Goal: Task Accomplishment & Management: Manage account settings

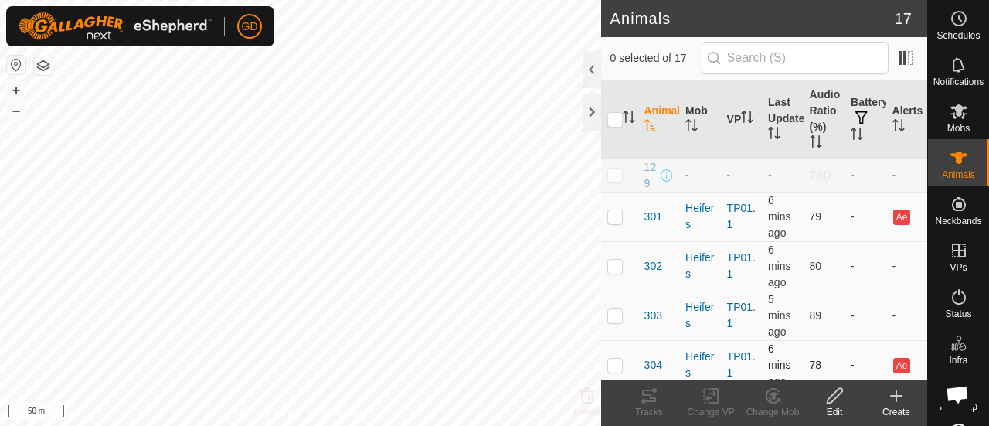
click at [613, 371] on p-checkbox at bounding box center [614, 364] width 15 height 12
checkbox input "true"
click at [646, 393] on icon at bounding box center [649, 395] width 19 height 19
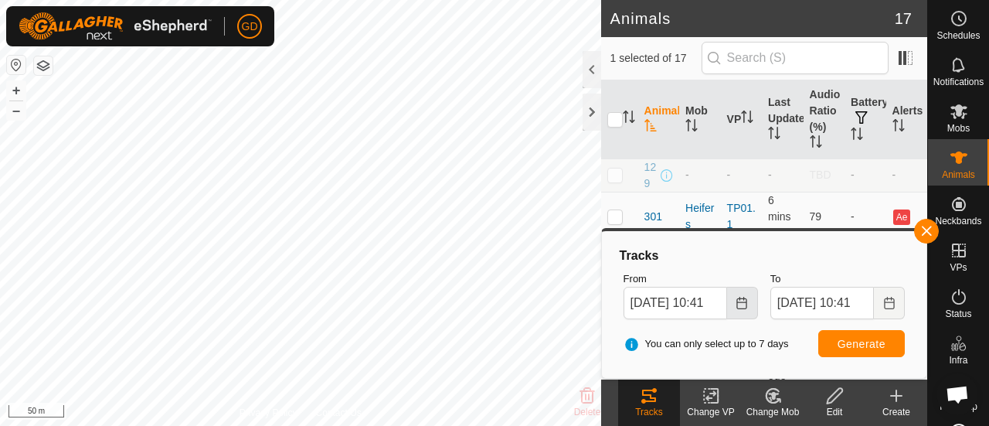
click at [745, 300] on icon "Choose Date" at bounding box center [741, 303] width 12 height 12
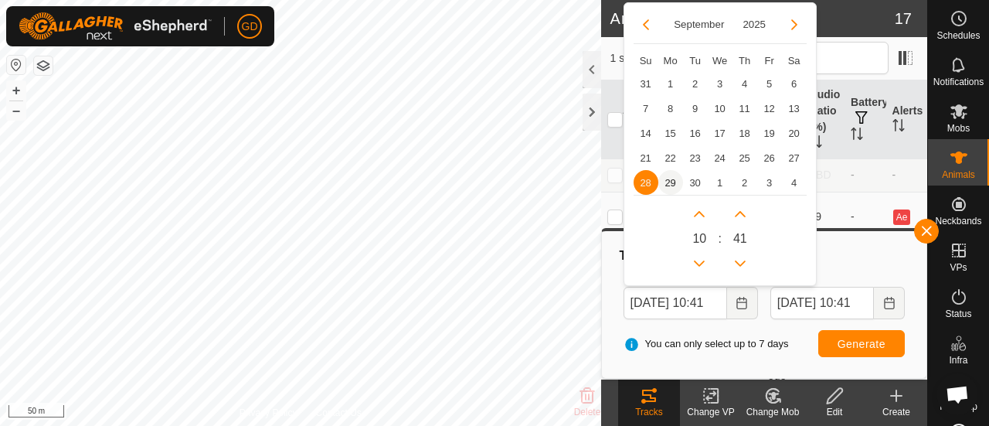
click at [670, 181] on span "29" at bounding box center [670, 182] width 25 height 25
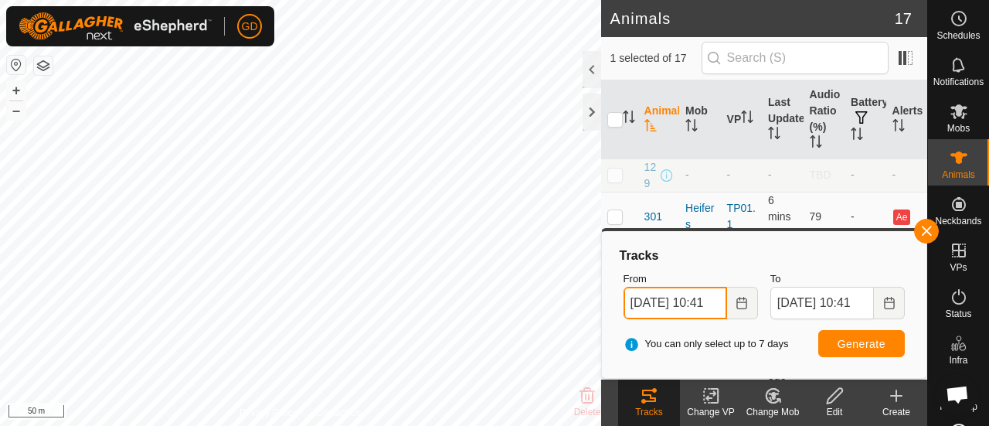
scroll to position [0, 14]
click at [698, 301] on input "29 Sep, 2025 10:41" at bounding box center [674, 303] width 103 height 32
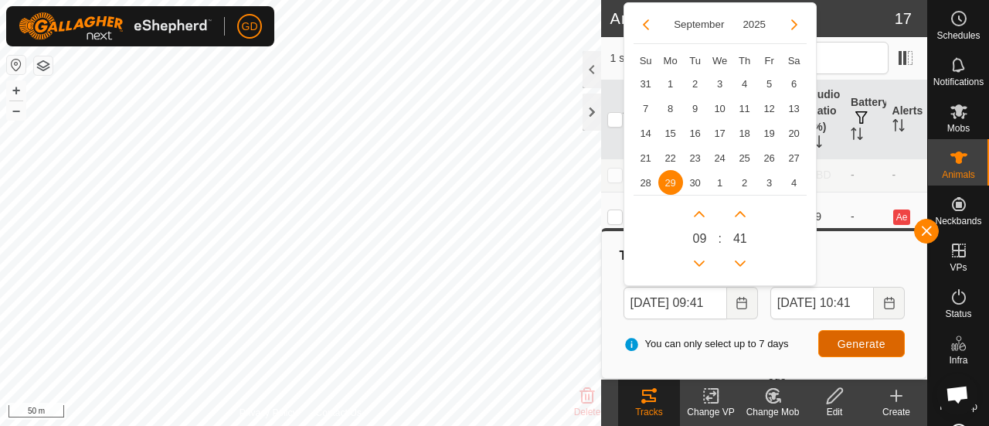
scroll to position [0, 0]
click at [845, 341] on span "Generate" at bounding box center [861, 344] width 48 height 12
click at [712, 301] on input "29 Sep, 2025 09:41" at bounding box center [674, 303] width 103 height 32
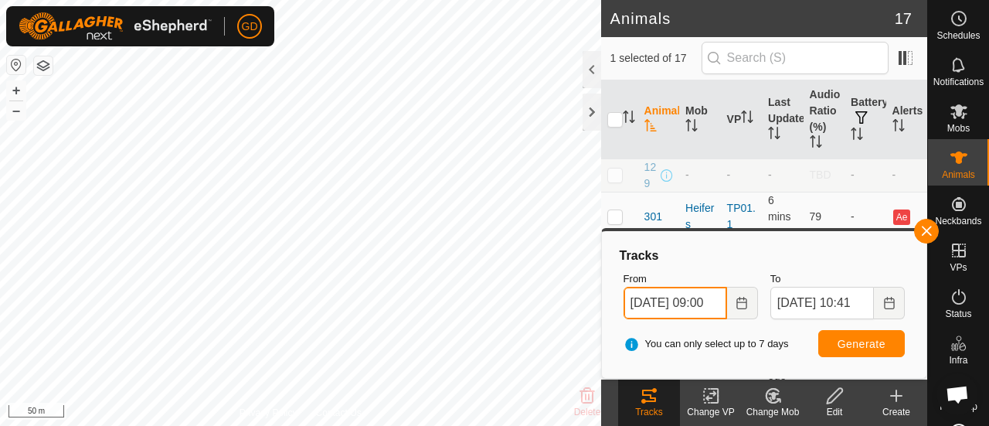
type input "29 Sep, 2025 09:00"
click at [860, 342] on span "Generate" at bounding box center [861, 344] width 48 height 12
click at [925, 232] on button "button" at bounding box center [926, 231] width 25 height 25
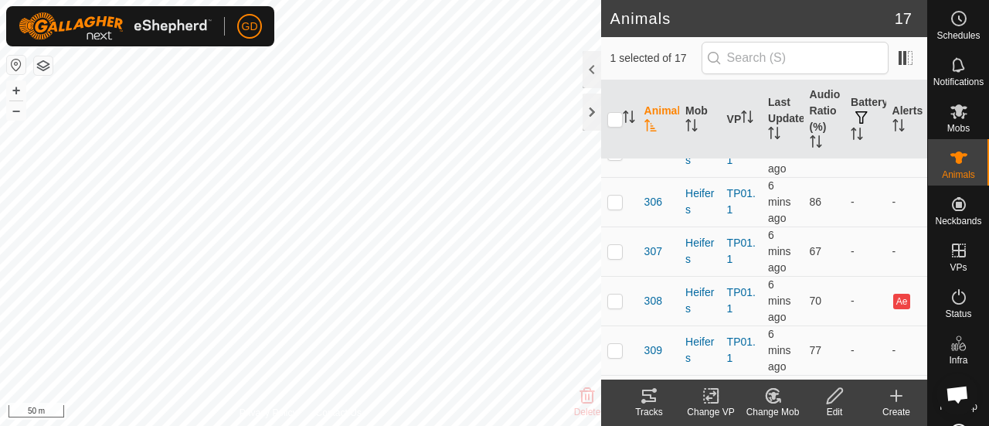
scroll to position [65, 0]
click at [613, 306] on p-checkbox at bounding box center [614, 299] width 15 height 12
checkbox input "false"
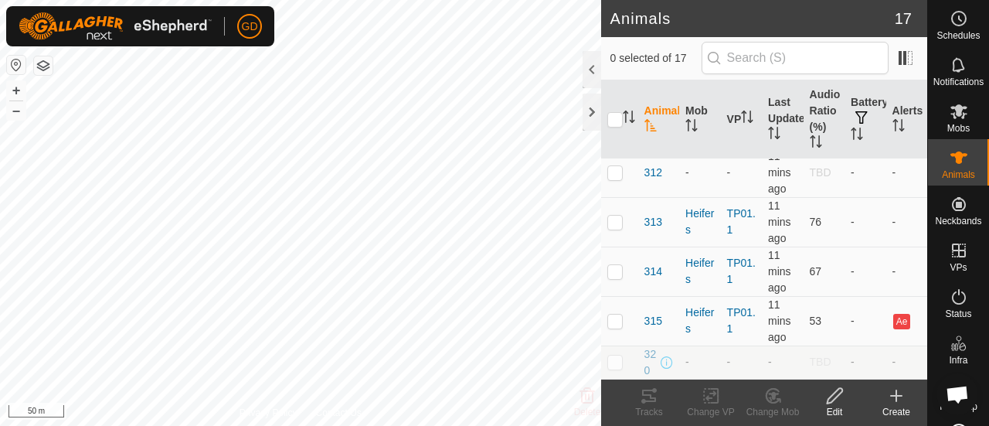
scroll to position [351, 0]
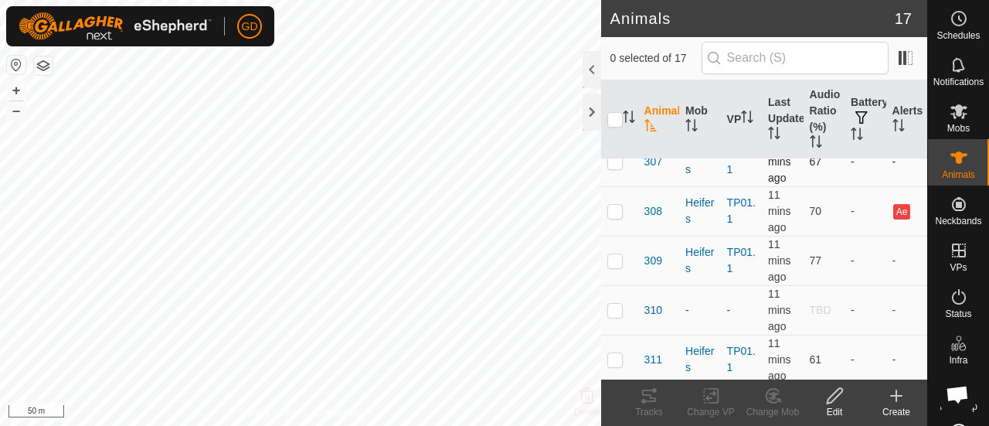
click at [614, 168] on p-checkbox at bounding box center [614, 161] width 15 height 12
checkbox input "true"
click at [833, 395] on icon at bounding box center [834, 395] width 19 height 19
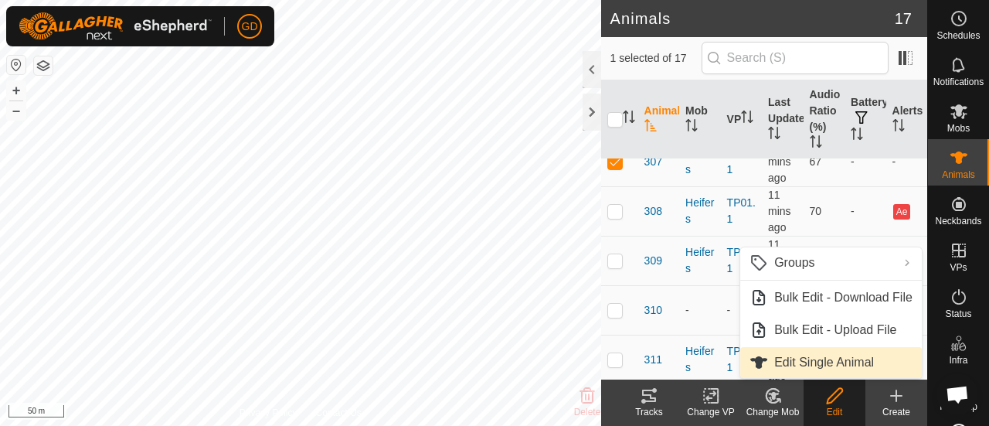
click at [800, 361] on link "Edit Single Animal" at bounding box center [831, 362] width 182 height 31
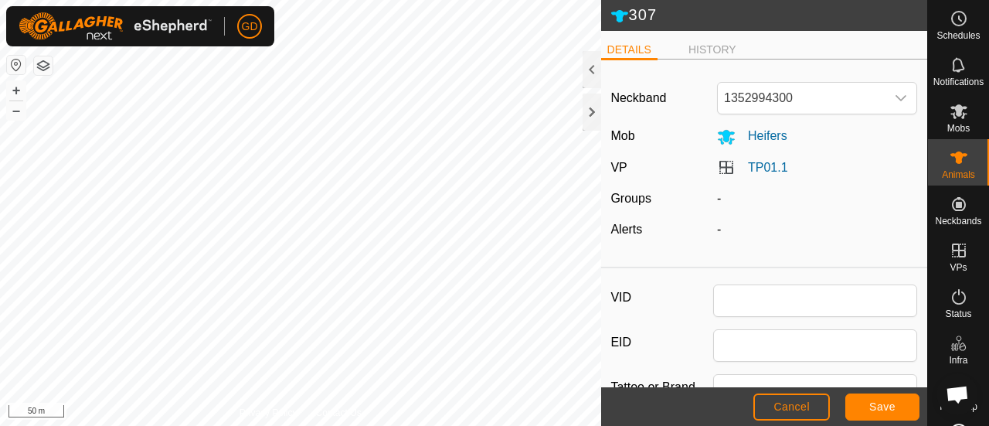
type input "307"
type input "982123826118437"
type input "Droughtmaster"
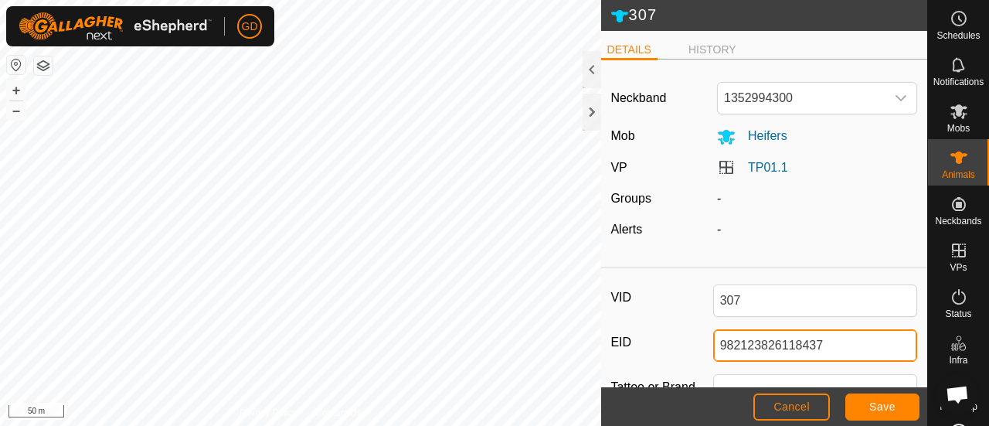
drag, startPoint x: 832, startPoint y: 341, endPoint x: 654, endPoint y: 336, distance: 177.7
click at [654, 336] on div "EID 982123826118437" at bounding box center [763, 345] width 307 height 32
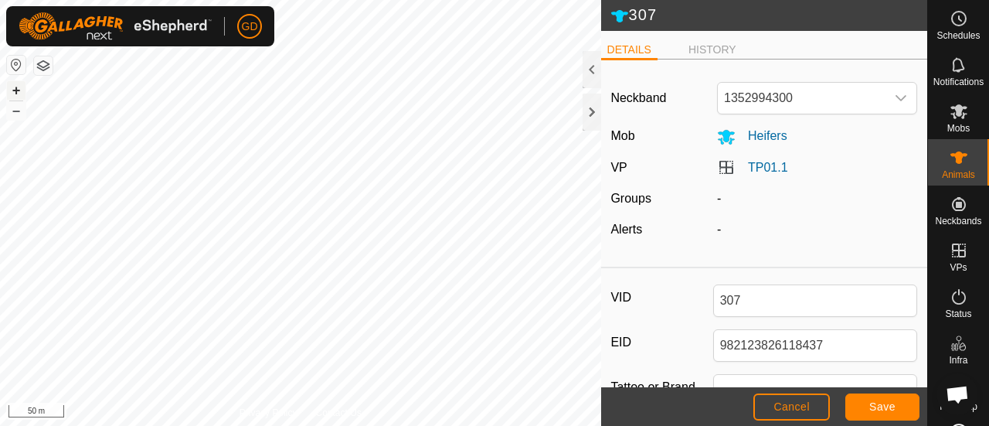
click at [13, 89] on button "+" at bounding box center [16, 90] width 19 height 19
click at [783, 408] on span "Cancel" at bounding box center [791, 406] width 36 height 12
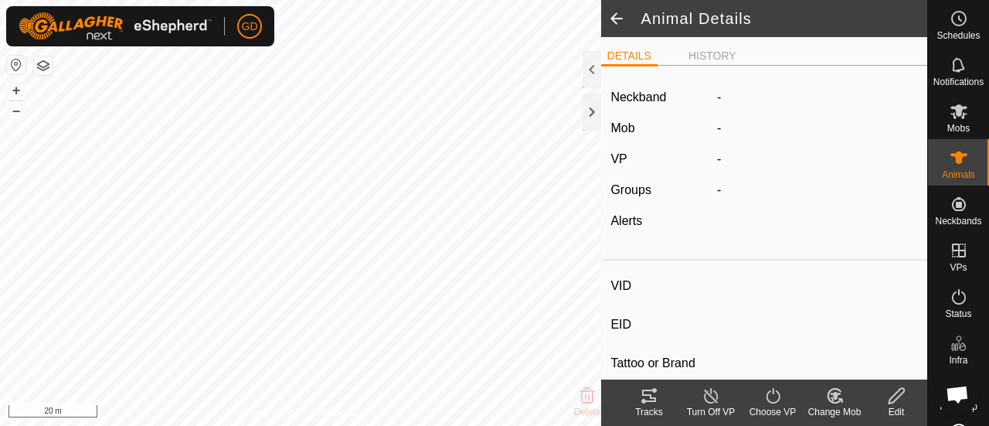
type input "307"
type input "982123826118437"
type input "-"
type input "Droughtmaster"
type input "-"
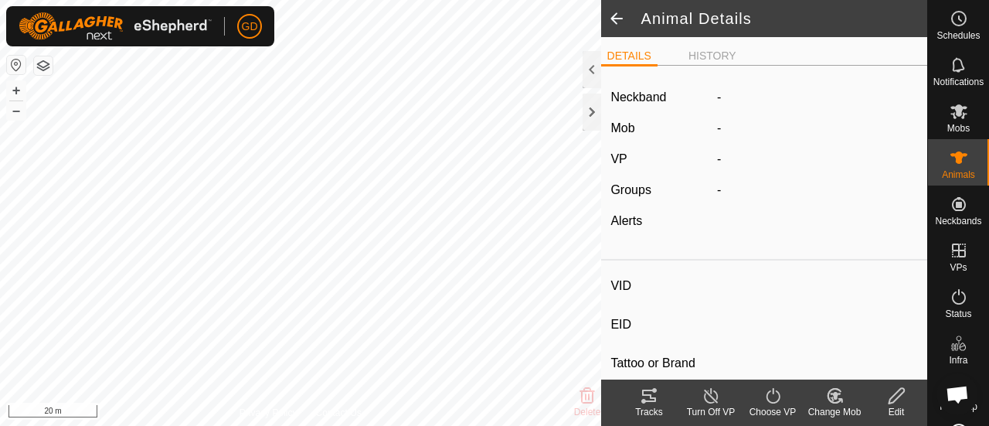
type input "-"
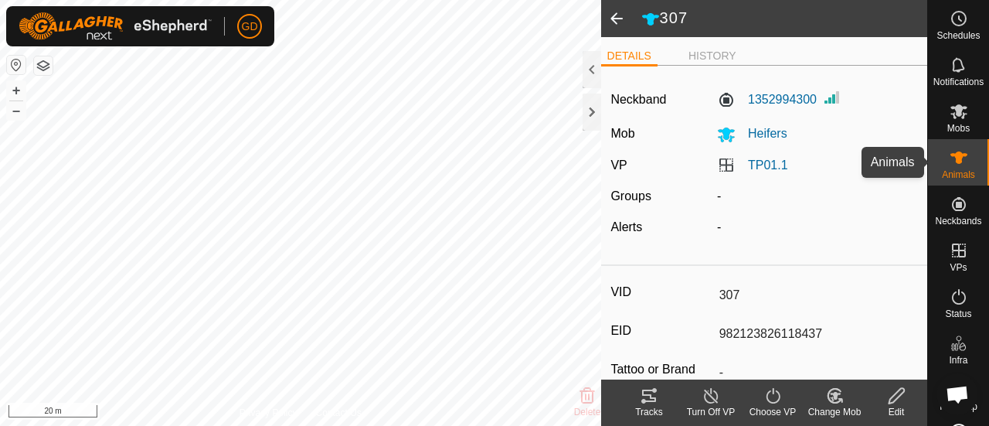
click at [952, 152] on icon at bounding box center [958, 157] width 17 height 12
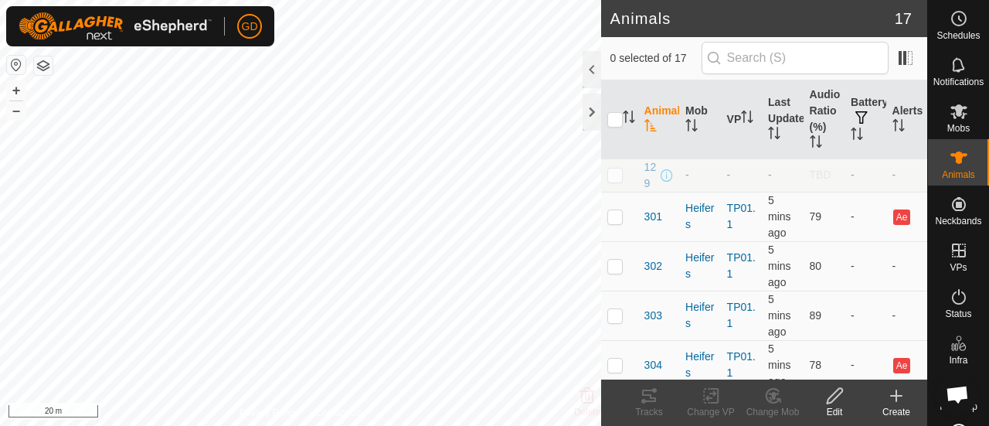
click at [76, 39] on div "GD Schedules Notifications Mobs Animals Neckbands VPs Status Infra Heatmap Help…" at bounding box center [494, 213] width 989 height 426
drag, startPoint x: 0, startPoint y: 0, endPoint x: 45, endPoint y: 64, distance: 78.2
click at [45, 64] on button "button" at bounding box center [43, 65] width 19 height 19
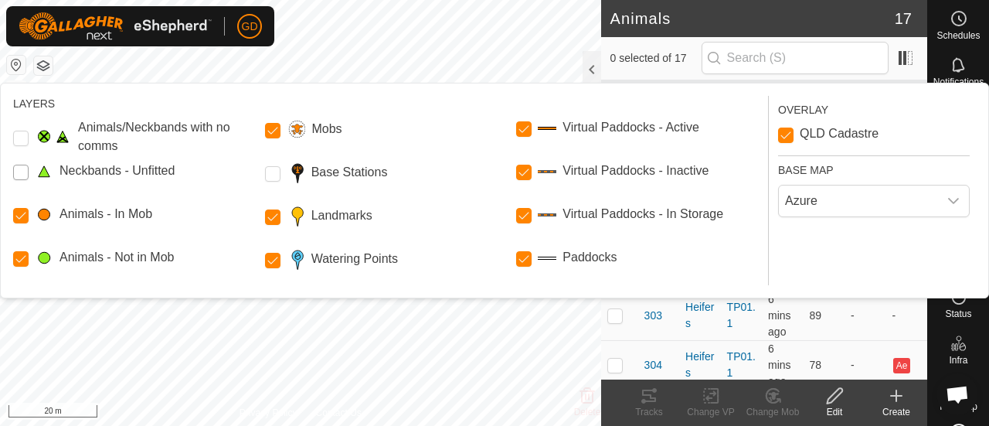
click at [25, 175] on Unfitted "Neckbands - Unfitted" at bounding box center [20, 172] width 15 height 15
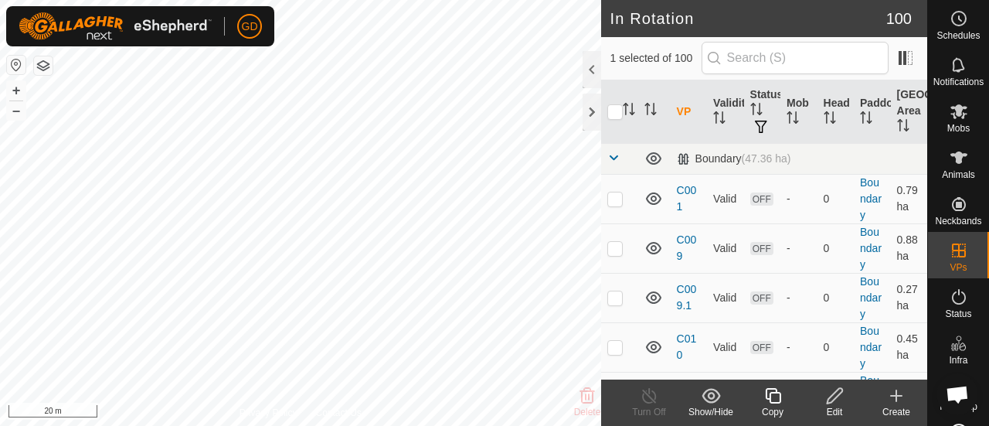
click at [896, 392] on icon at bounding box center [896, 395] width 0 height 11
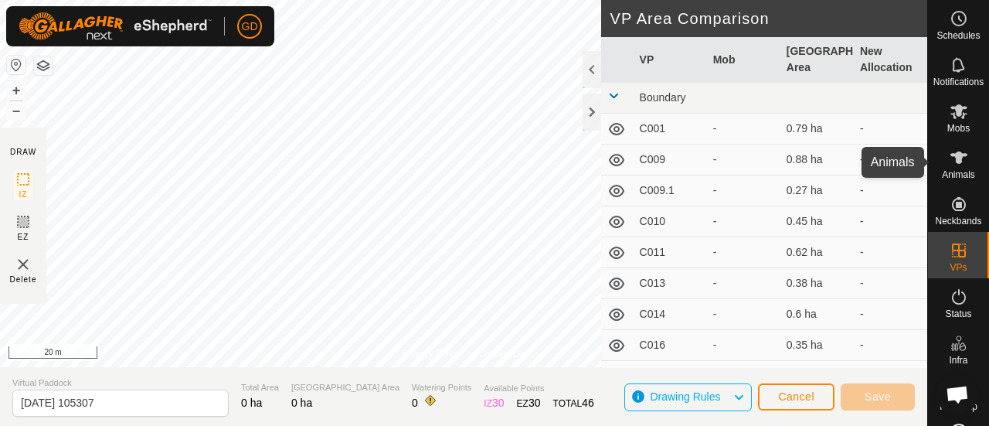
click at [949, 161] on icon at bounding box center [958, 157] width 19 height 19
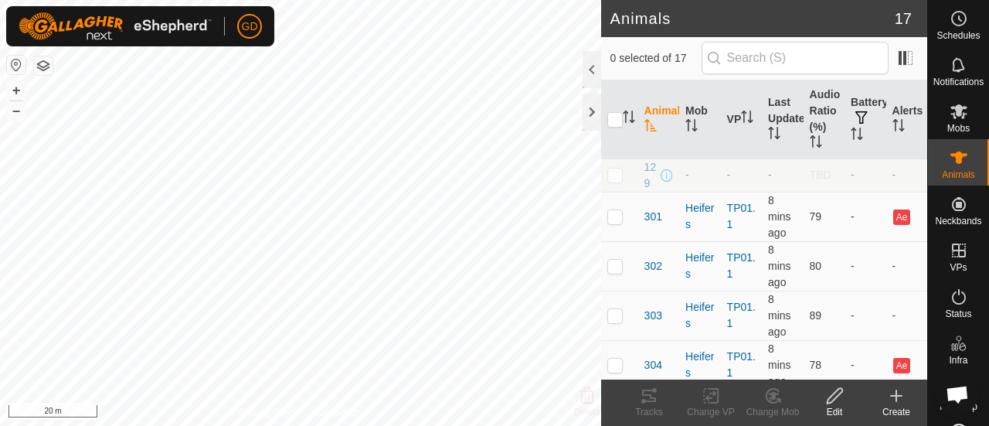
click at [894, 395] on icon at bounding box center [896, 395] width 11 height 0
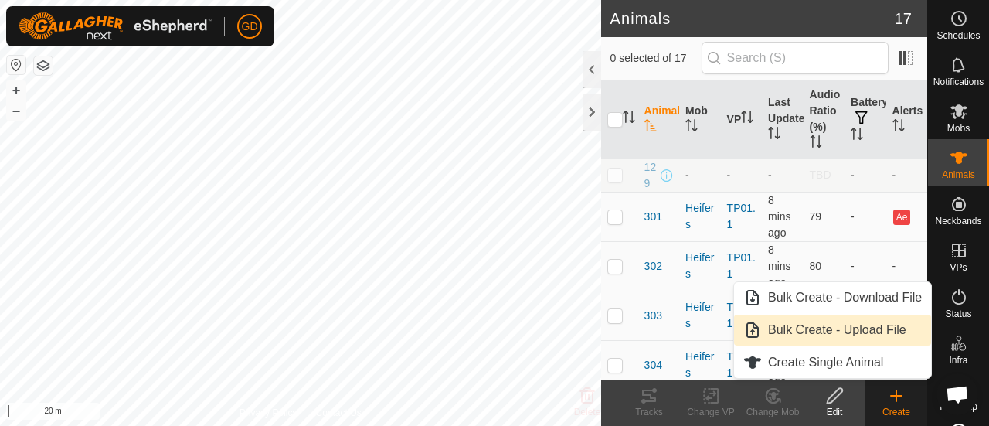
click at [839, 327] on link "Bulk Create - Upload File" at bounding box center [832, 329] width 197 height 31
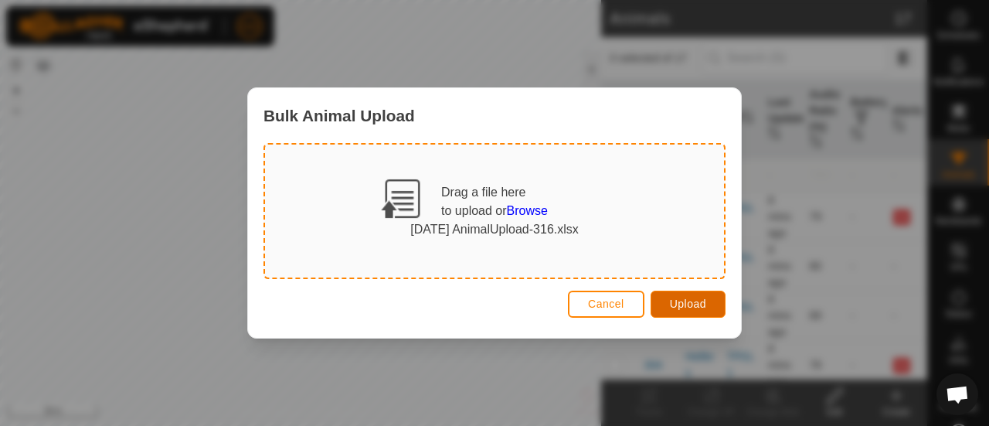
click at [681, 305] on span "Upload" at bounding box center [688, 303] width 36 height 12
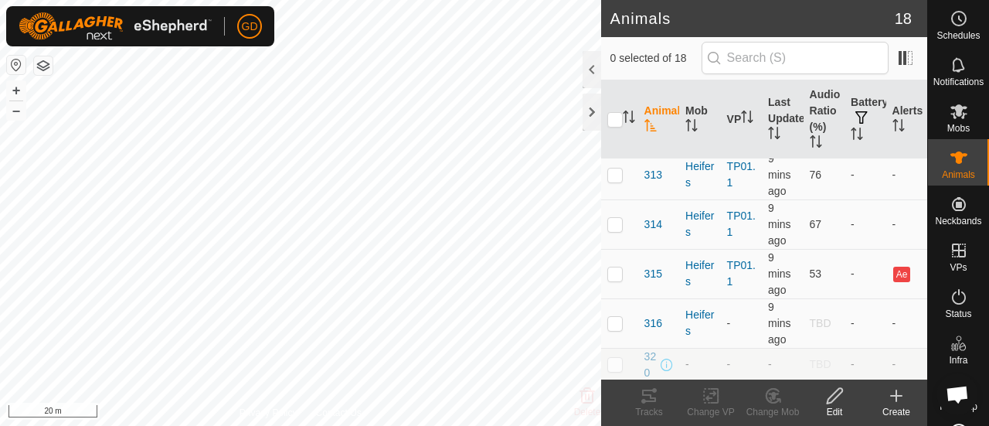
scroll to position [663, 0]
click at [612, 314] on p-checkbox at bounding box center [614, 320] width 15 height 12
checkbox input "true"
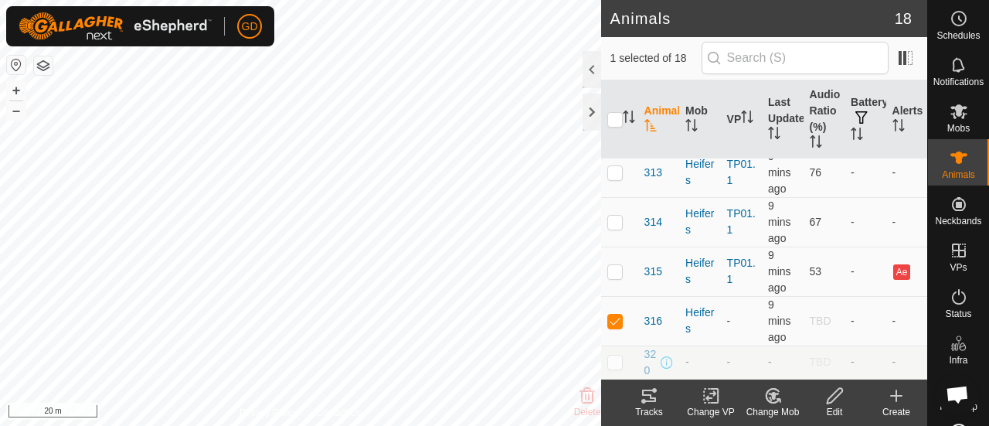
click at [710, 393] on icon at bounding box center [710, 396] width 11 height 10
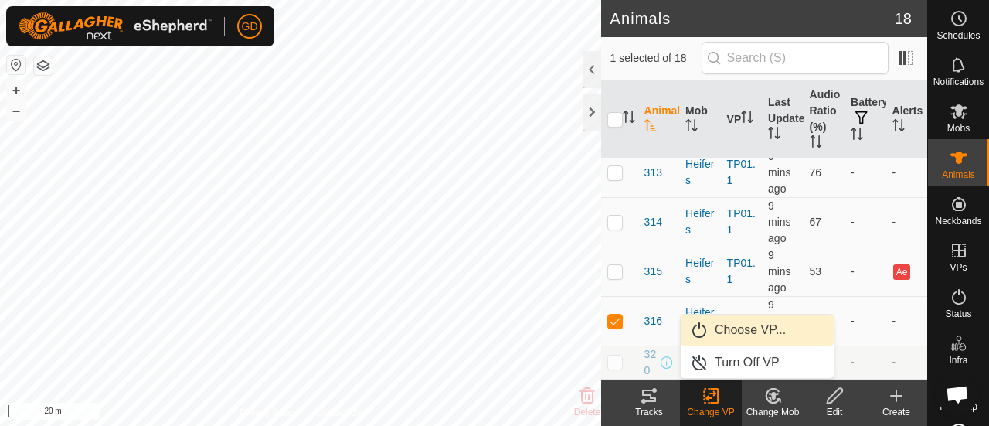
click at [740, 327] on link "Choose VP..." at bounding box center [756, 329] width 153 height 31
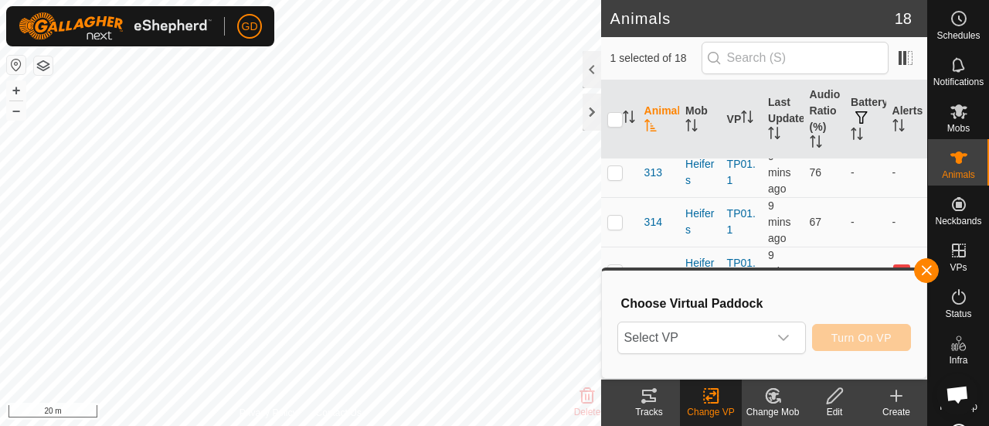
click at [740, 327] on span "Select VP" at bounding box center [693, 337] width 150 height 31
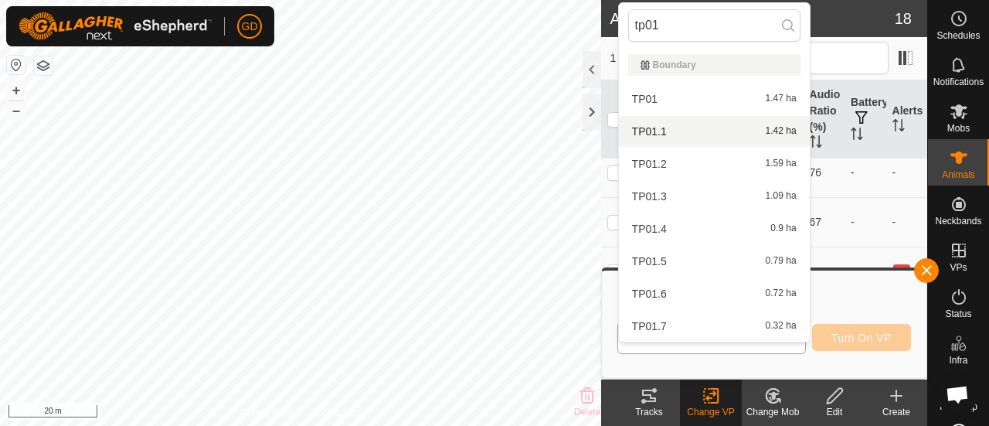
type input "tp01"
click at [657, 130] on li "TP01.1 1.42 ha" at bounding box center [714, 131] width 191 height 31
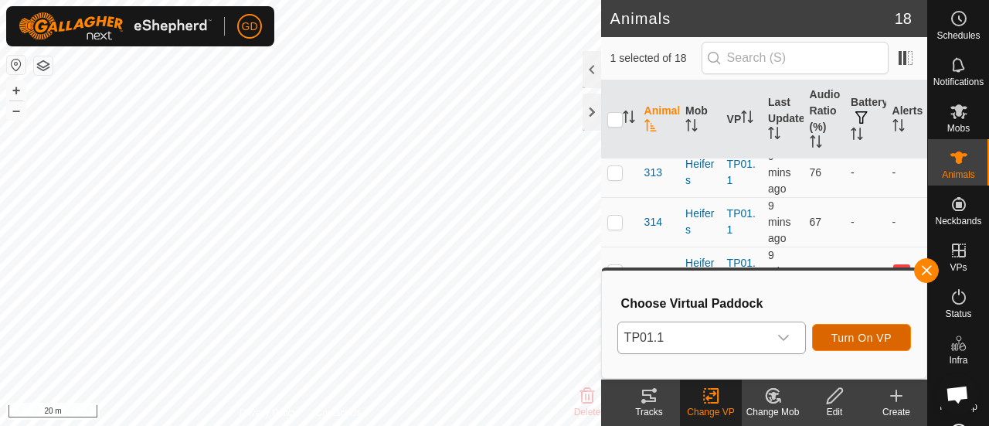
click at [853, 333] on span "Turn On VP" at bounding box center [861, 337] width 60 height 12
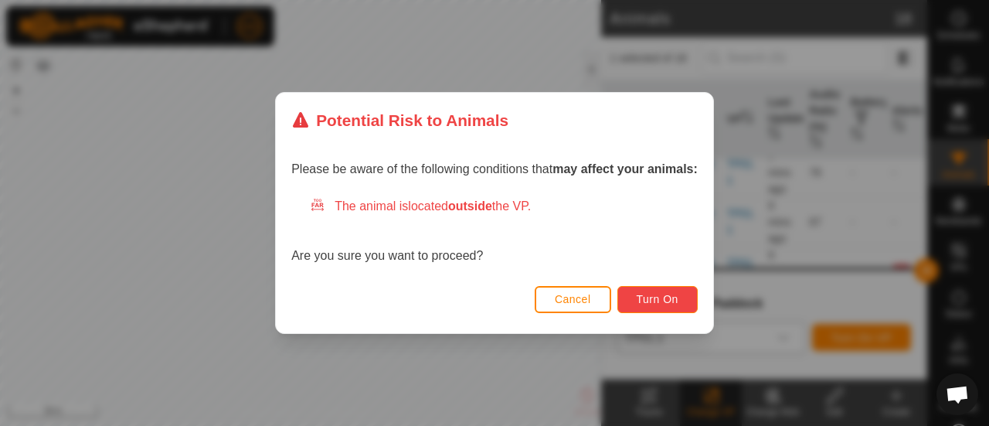
click at [669, 288] on button "Turn On" at bounding box center [657, 299] width 80 height 27
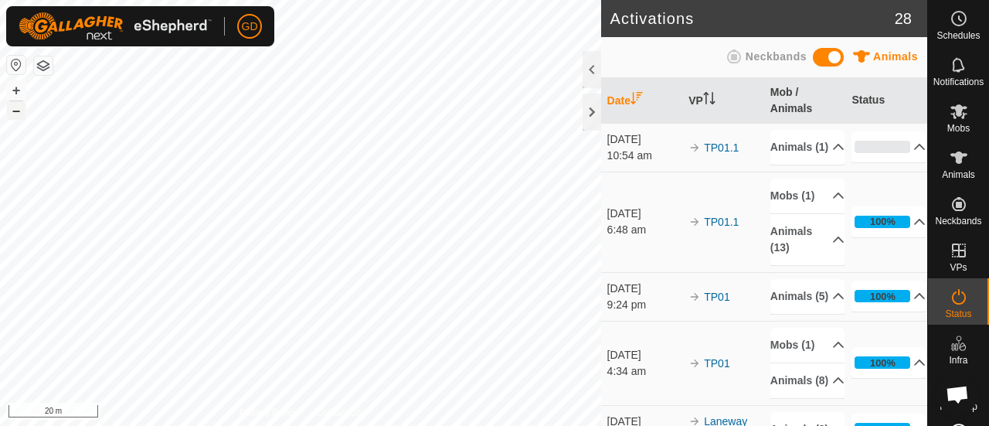
click at [17, 110] on button "–" at bounding box center [16, 110] width 19 height 19
click at [782, 161] on p-accordion-header "Animals (1)" at bounding box center [807, 147] width 74 height 35
click at [779, 161] on p-accordion-header "Animals (1)" at bounding box center [807, 147] width 74 height 35
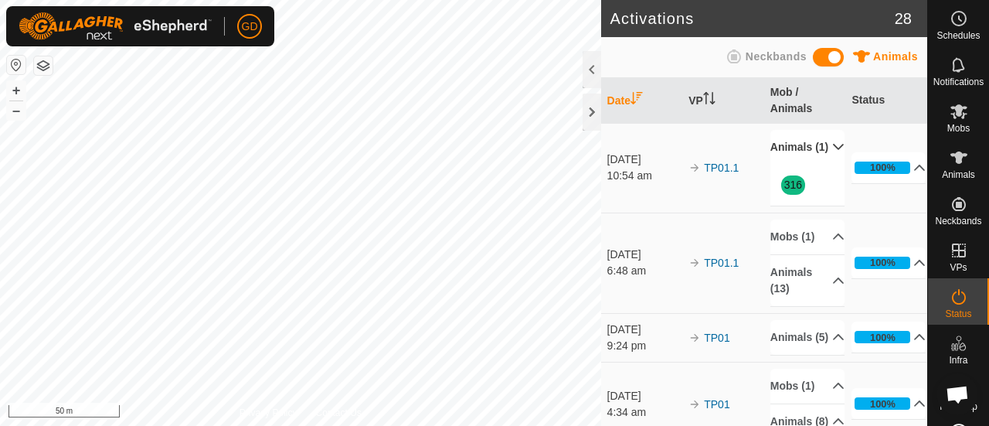
click at [779, 161] on p-accordion-header "Animals (1)" at bounding box center [807, 147] width 74 height 35
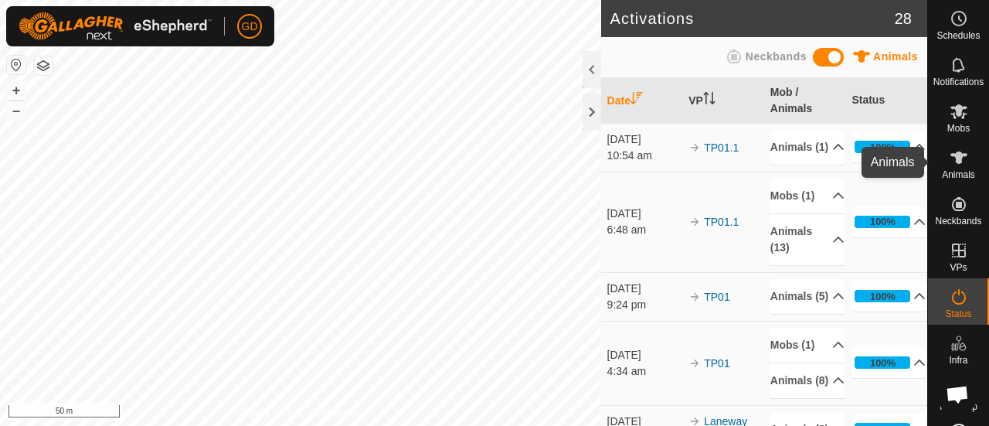
click at [952, 157] on icon at bounding box center [958, 157] width 17 height 12
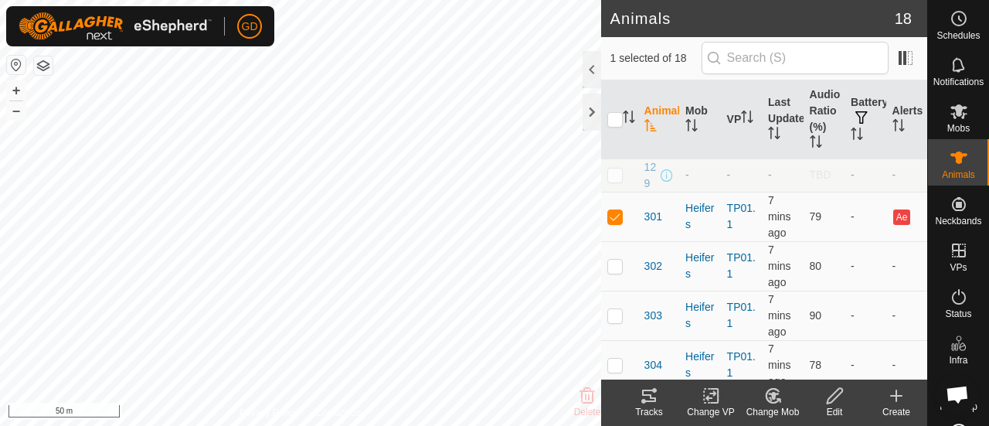
checkbox input "false"
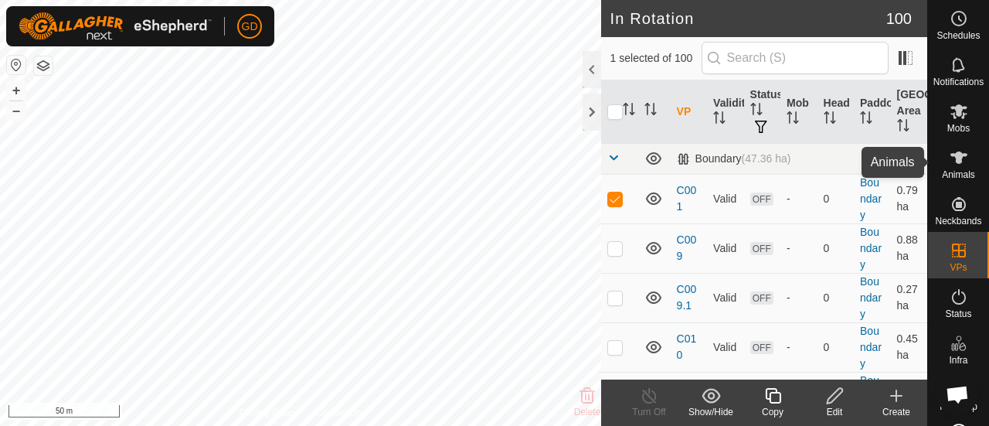
click at [950, 156] on icon at bounding box center [958, 157] width 17 height 12
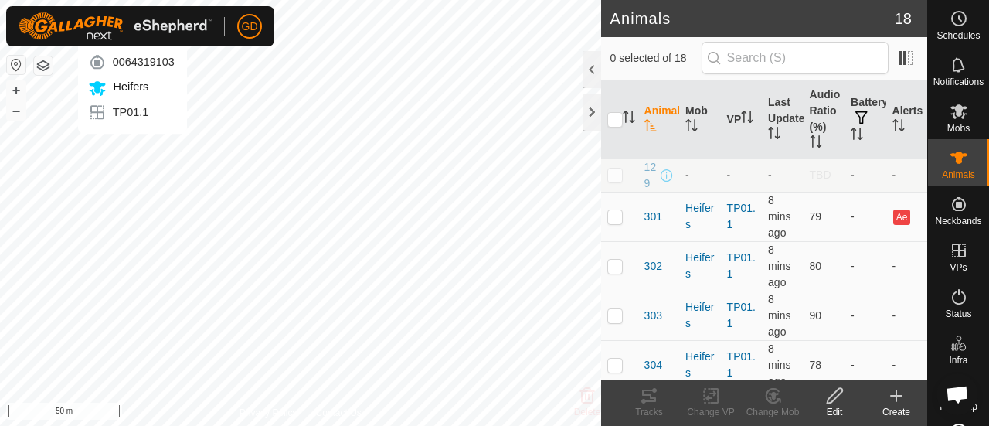
checkbox input "true"
